Goal: Task Accomplishment & Management: Use online tool/utility

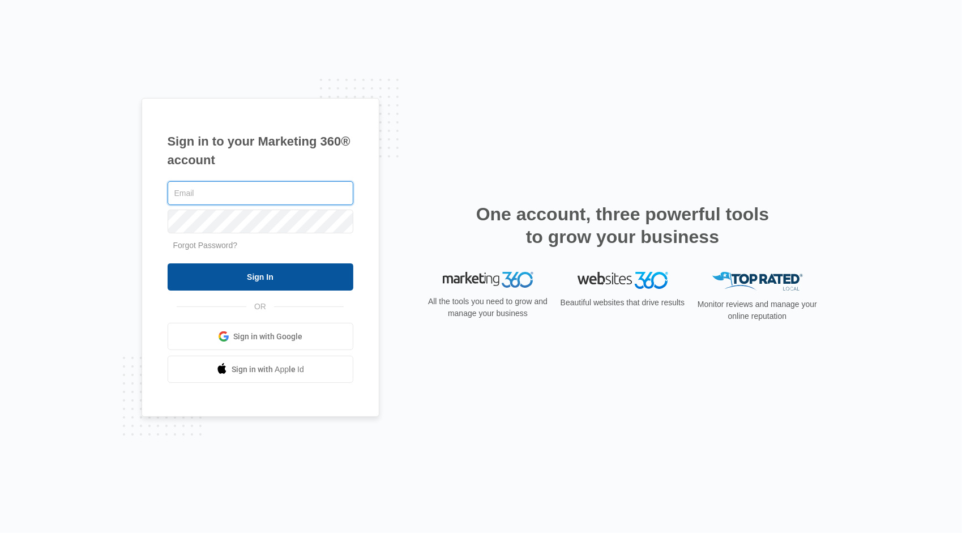
type input "[PERSON_NAME][EMAIL_ADDRESS][DOMAIN_NAME]"
click at [250, 275] on input "Sign In" at bounding box center [261, 276] width 186 height 27
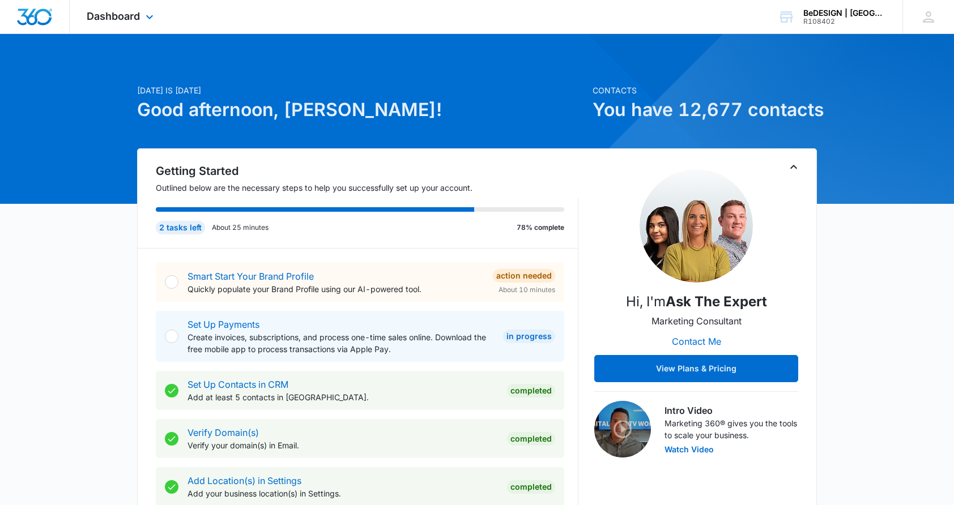
click at [140, 14] on div "Dashboard Apps Reputation Websites Forms CRM Email Social Payments POS Content …" at bounding box center [122, 16] width 104 height 33
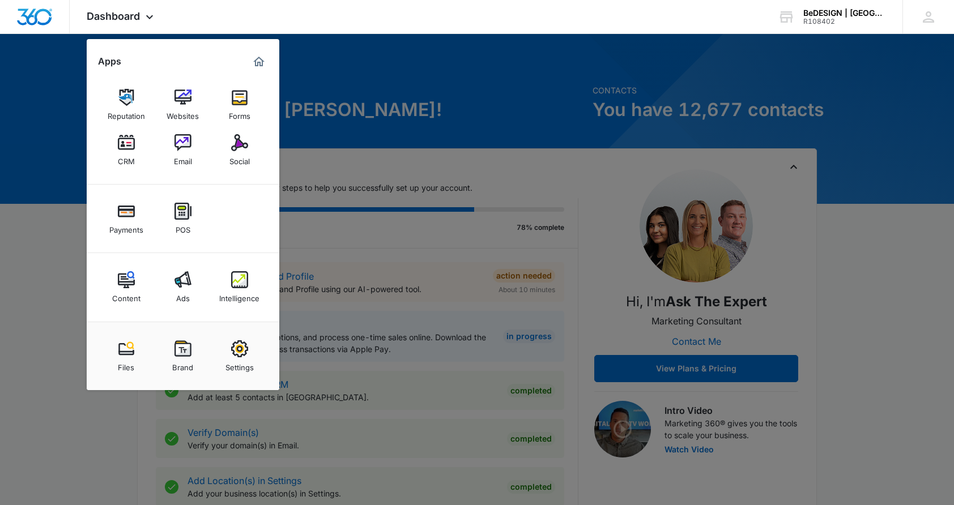
click at [136, 148] on link "CRM" at bounding box center [126, 150] width 43 height 43
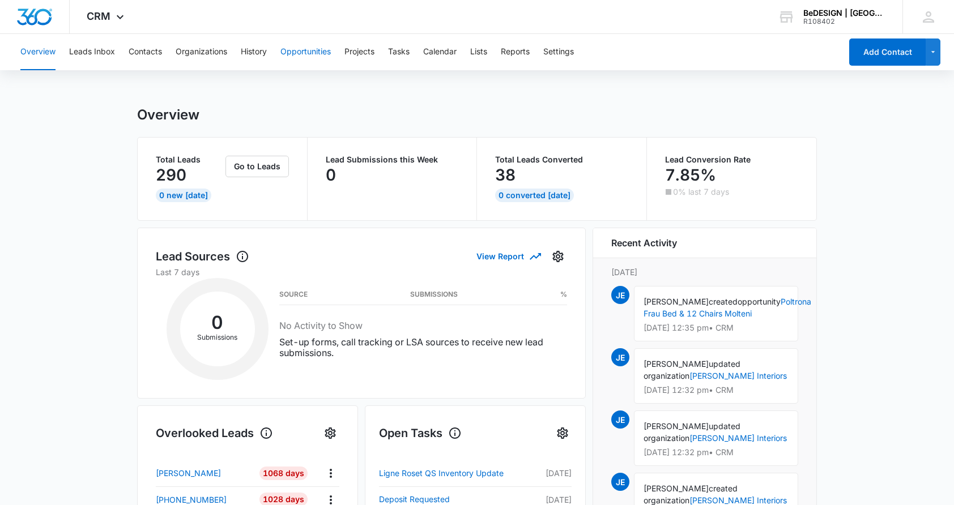
click at [303, 54] on button "Opportunities" at bounding box center [305, 52] width 50 height 36
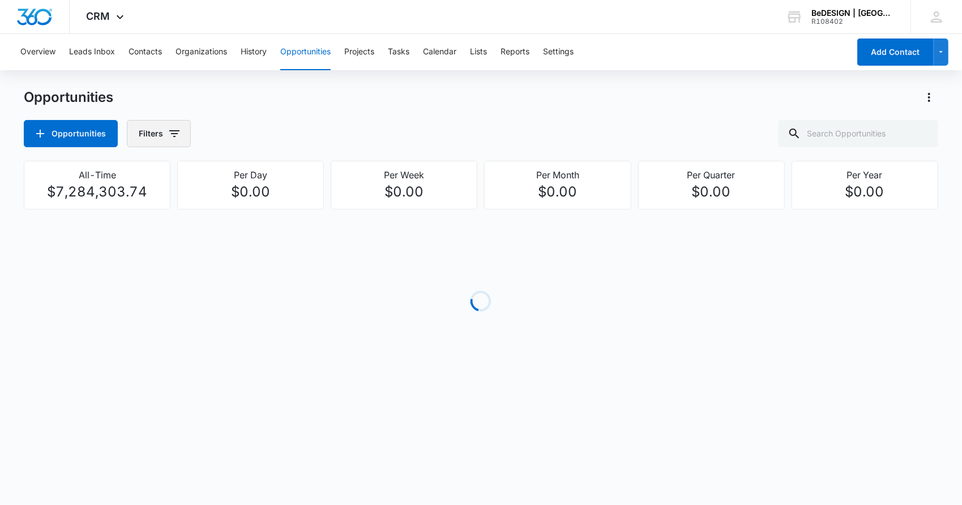
click at [181, 136] on button "Filters" at bounding box center [159, 133] width 64 height 27
click at [258, 204] on icon "Show Assigned To filters" at bounding box center [261, 205] width 14 height 14
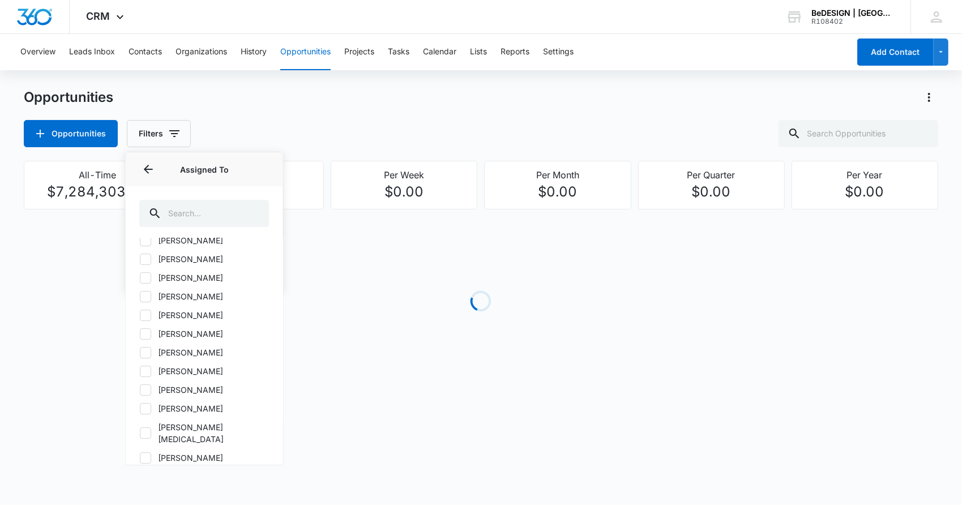
scroll to position [113, 0]
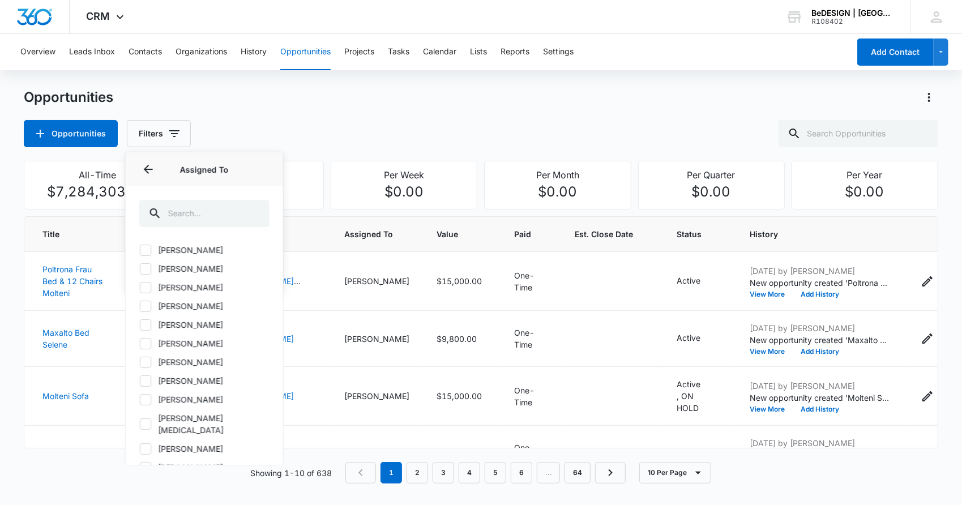
click at [143, 288] on icon at bounding box center [145, 287] width 7 height 5
click at [140, 288] on input "[PERSON_NAME]" at bounding box center [139, 287] width 1 height 1
checkbox input "true"
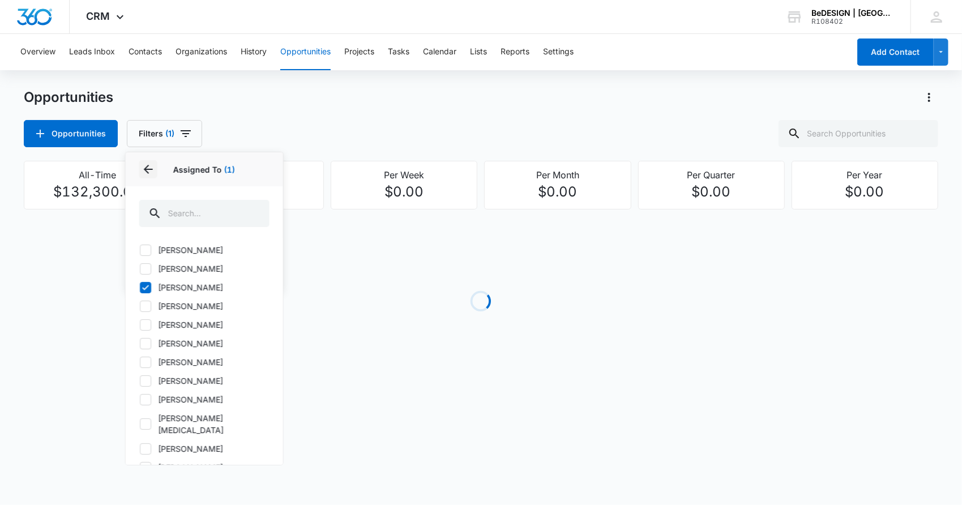
click at [147, 167] on icon "Back" at bounding box center [149, 170] width 14 height 14
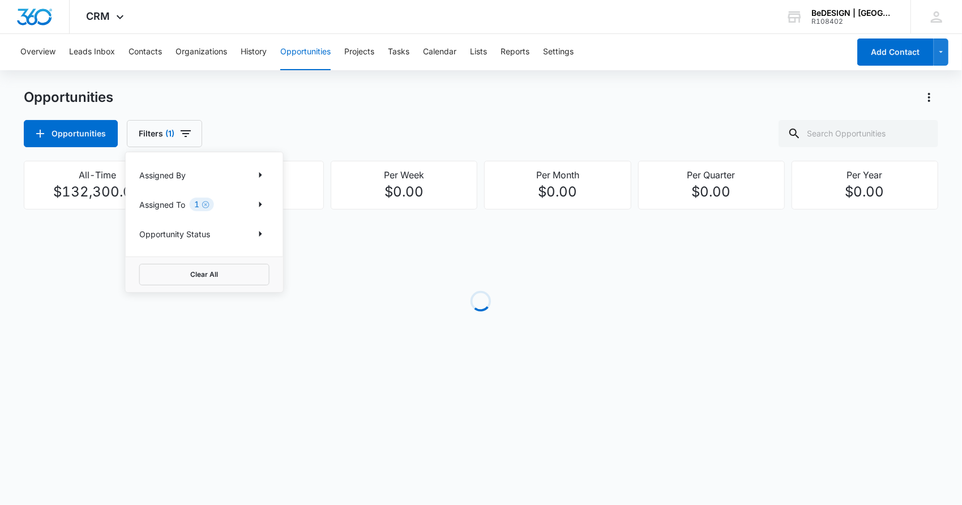
click at [189, 234] on p "Opportunity Status" at bounding box center [174, 234] width 71 height 12
click at [260, 235] on icon "Show Opportunity Status filters" at bounding box center [260, 234] width 3 height 6
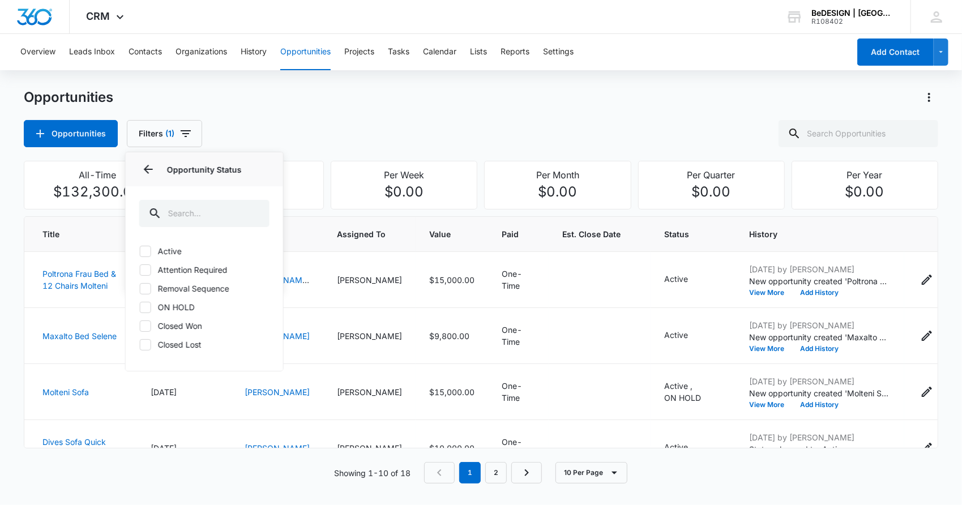
click at [139, 249] on label "Active" at bounding box center [204, 251] width 130 height 12
click at [139, 251] on input "Active" at bounding box center [139, 251] width 1 height 1
checkbox input "true"
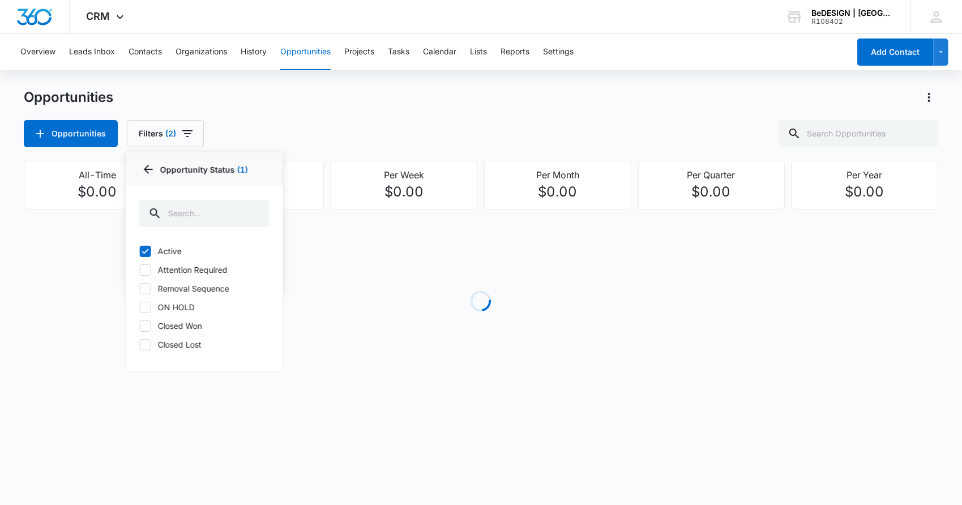
click at [147, 270] on icon at bounding box center [145, 270] width 10 height 10
click at [140, 270] on input "Attention Required" at bounding box center [139, 270] width 1 height 1
checkbox input "true"
click at [148, 292] on icon at bounding box center [145, 289] width 10 height 10
click at [140, 289] on input "Removal Sequence" at bounding box center [139, 288] width 1 height 1
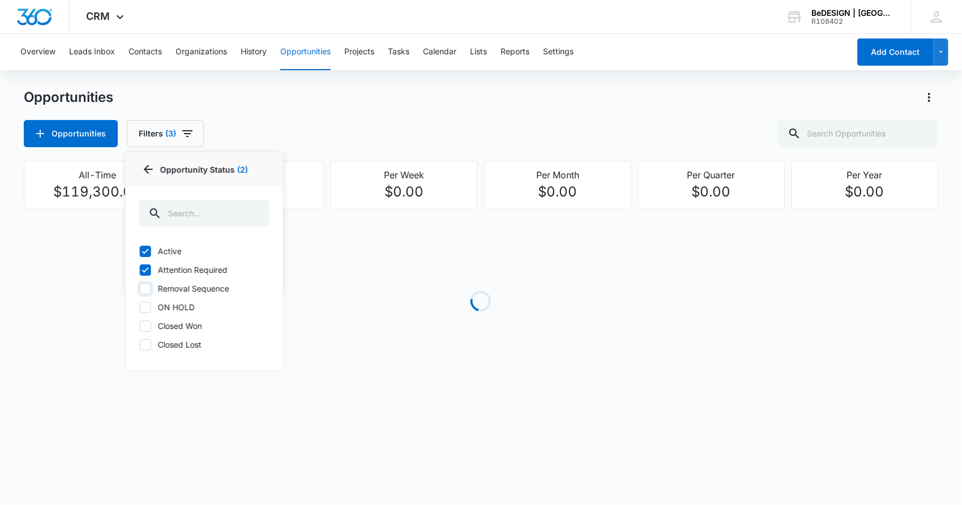
checkbox input "true"
click at [310, 127] on div "Opportunities Filters (4) Assigned By Assigned To 1 Opportunity Status 3 Opport…" at bounding box center [481, 133] width 914 height 27
